Goal: Task Accomplishment & Management: Use online tool/utility

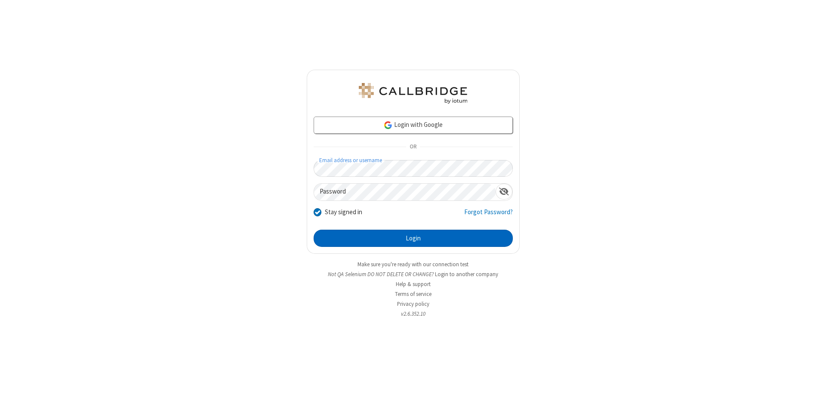
click at [413, 238] on button "Login" at bounding box center [413, 238] width 199 height 17
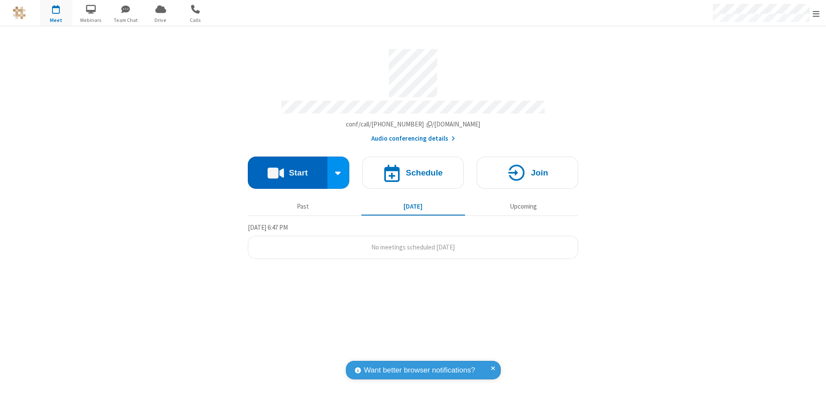
click at [287, 169] on button "Start" at bounding box center [288, 173] width 80 height 32
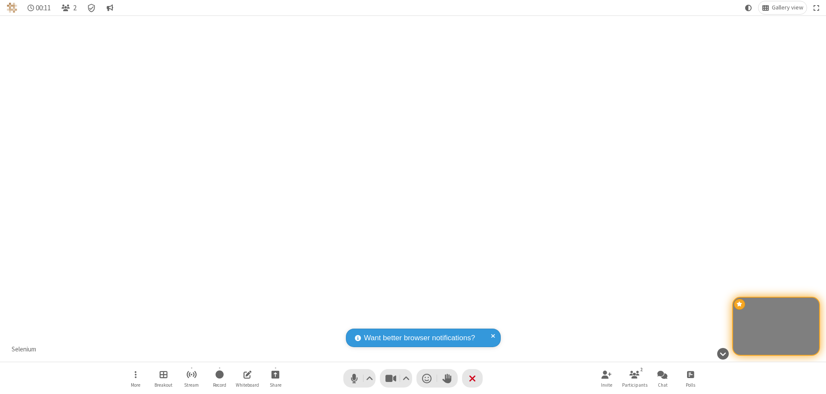
click at [663, 374] on span "Open chat" at bounding box center [663, 374] width 10 height 11
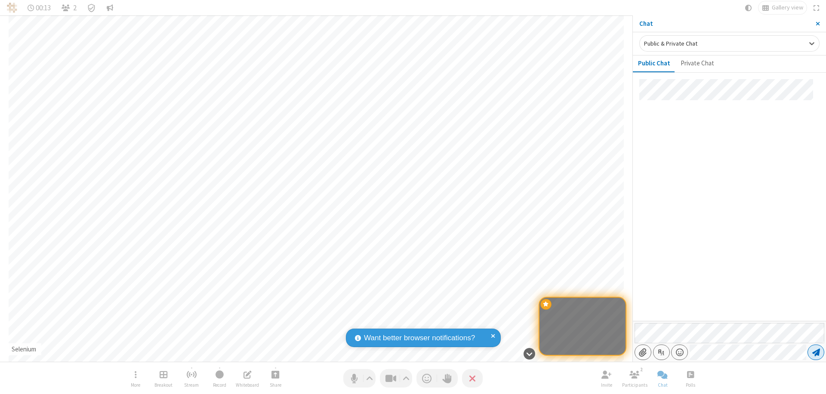
click at [816, 352] on span "Send message" at bounding box center [817, 352] width 8 height 9
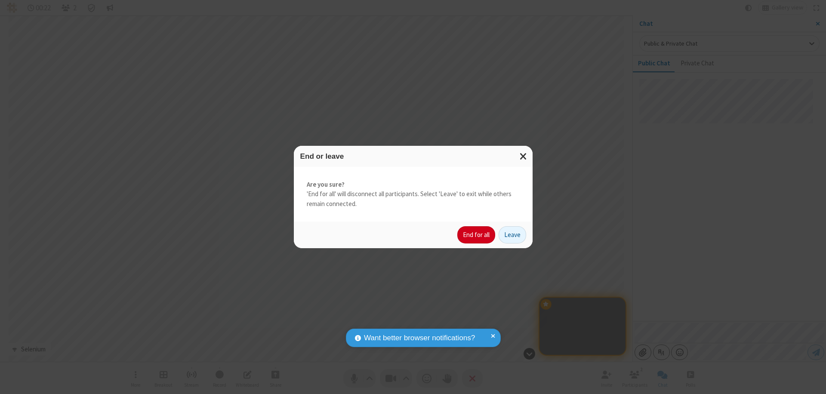
click at [477, 235] on button "End for all" at bounding box center [477, 234] width 38 height 17
